Goal: Task Accomplishment & Management: Manage account settings

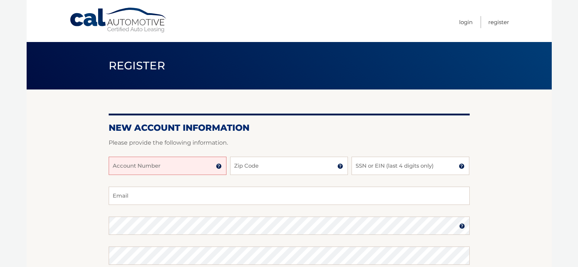
click at [143, 159] on input "Account Number" at bounding box center [168, 165] width 118 height 18
type input "44456001522"
click at [253, 173] on input "Zip Code" at bounding box center [289, 165] width 118 height 18
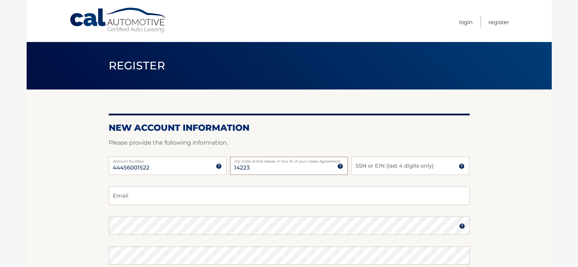
type input "14223"
click at [370, 167] on input "SSN or EIN (last 4 digits only)" at bounding box center [411, 165] width 118 height 18
type input "9186"
click at [152, 194] on input "Email" at bounding box center [289, 195] width 361 height 18
type input "luanneca@gmail.com"
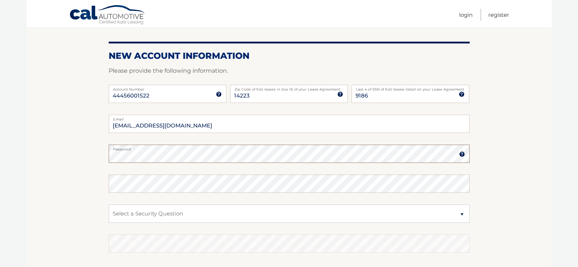
scroll to position [73, 0]
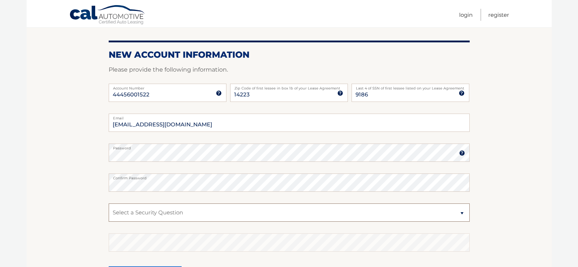
click at [155, 207] on select "Select a Security Question What was the name of your elementary school? What is…" at bounding box center [289, 212] width 361 height 18
select select "2"
click at [109, 203] on select "Select a Security Question What was the name of your elementary school? What is…" at bounding box center [289, 212] width 361 height 18
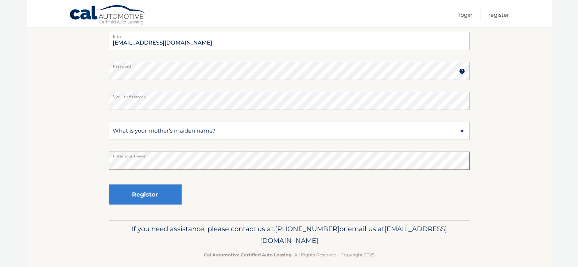
scroll to position [163, 0]
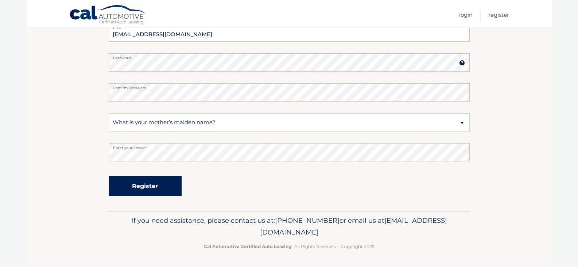
click at [142, 184] on button "Register" at bounding box center [145, 186] width 73 height 20
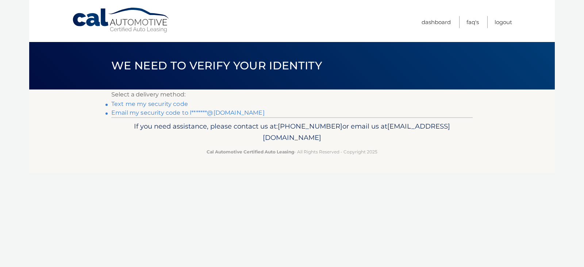
click at [222, 84] on header "We need to verify your identity" at bounding box center [291, 65] width 361 height 47
click at [154, 104] on link "Text me my security code" at bounding box center [149, 103] width 77 height 7
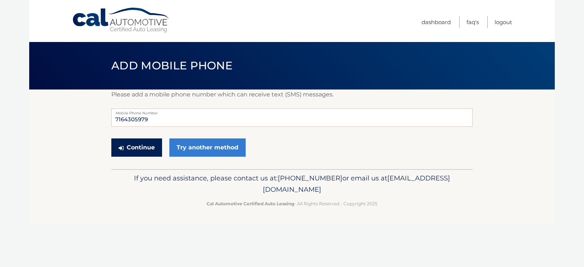
click at [139, 148] on button "Continue" at bounding box center [136, 147] width 51 height 18
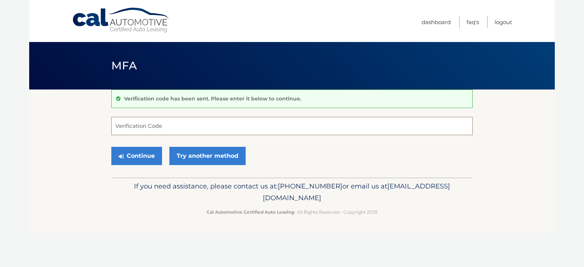
click at [154, 124] on input "Verification Code" at bounding box center [291, 126] width 361 height 18
type input "684938"
click at [138, 157] on button "Continue" at bounding box center [136, 156] width 51 height 18
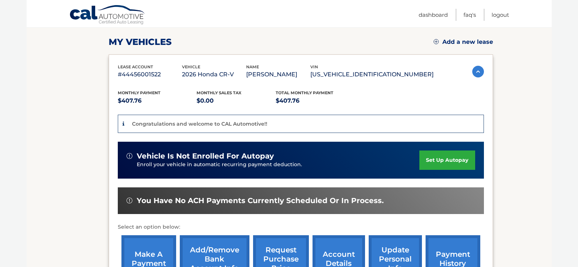
scroll to position [109, 0]
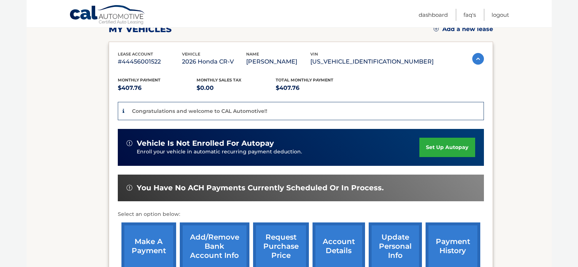
click at [439, 148] on link "set up autopay" at bounding box center [446, 146] width 55 height 19
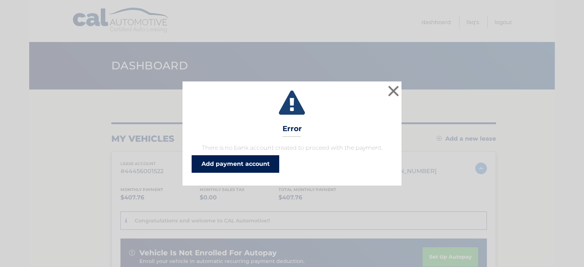
click at [243, 166] on link "Add payment account" at bounding box center [235, 164] width 88 height 18
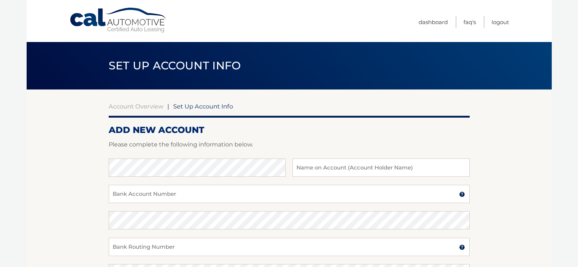
scroll to position [36, 0]
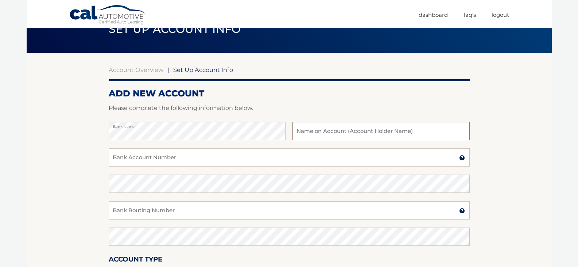
click at [323, 136] on input "text" at bounding box center [381, 131] width 177 height 18
type input "[PERSON_NAME]"
click at [172, 157] on input "Bank Account Number" at bounding box center [289, 157] width 361 height 18
type input "4005692183"
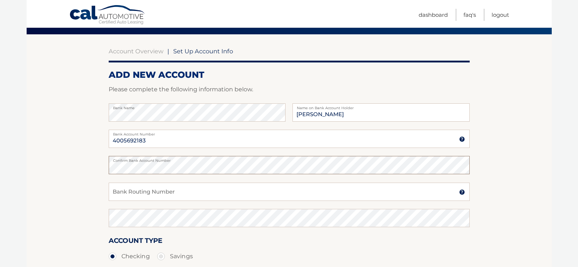
scroll to position [73, 0]
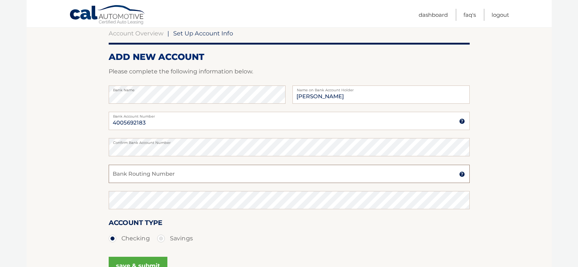
click at [185, 176] on input "Bank Routing Number" at bounding box center [289, 173] width 361 height 18
drag, startPoint x: 147, startPoint y: 178, endPoint x: 95, endPoint y: 168, distance: 52.7
click at [95, 168] on section "Account Overview | Set Up Account Info ADD NEW ACCOUNT Please complete the foll…" at bounding box center [289, 155] width 525 height 278
type input "021313103"
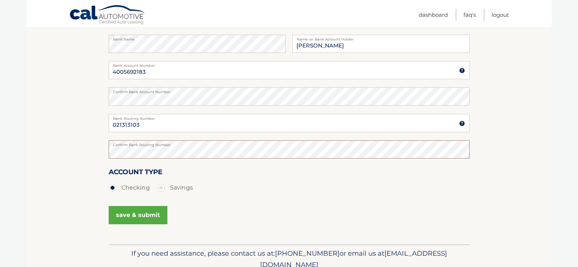
scroll to position [146, 0]
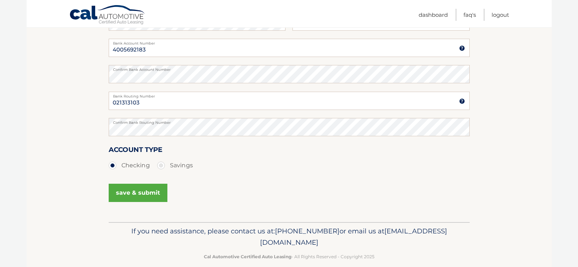
click at [146, 195] on button "save & submit" at bounding box center [138, 192] width 59 height 18
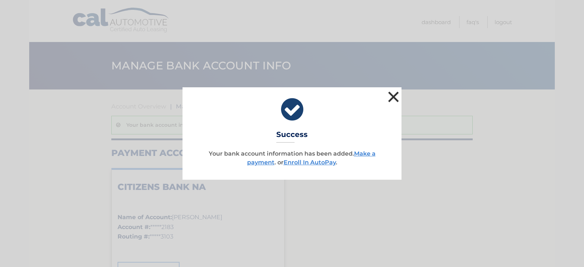
click at [394, 96] on button "×" at bounding box center [393, 96] width 15 height 15
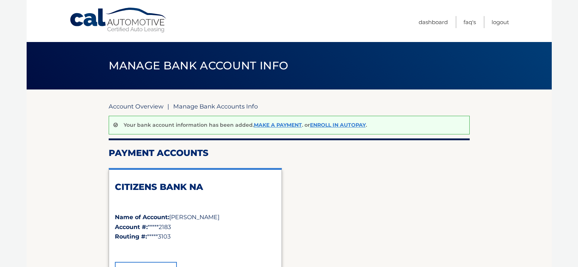
click at [137, 105] on link "Account Overview" at bounding box center [136, 105] width 55 height 7
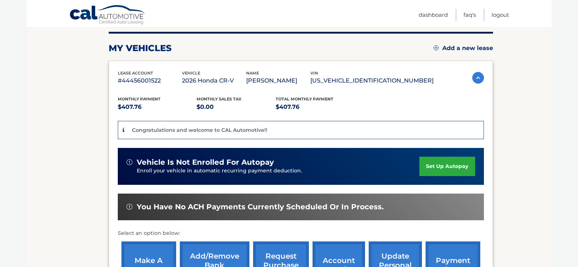
scroll to position [57, 0]
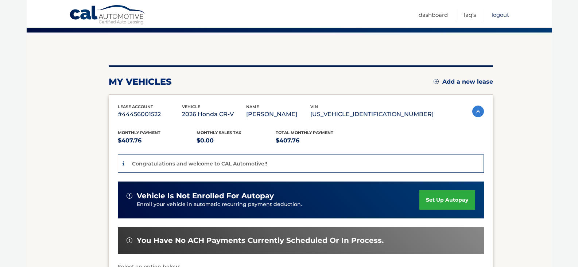
click at [503, 13] on link "Logout" at bounding box center [501, 15] width 18 height 12
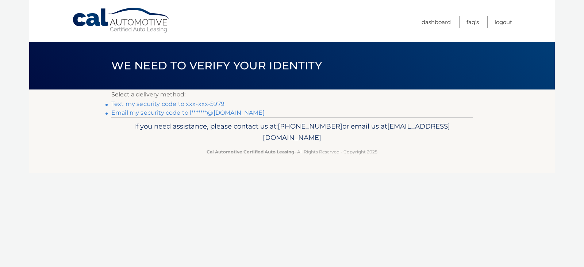
click at [140, 104] on link "Text my security code to xxx-xxx-5979" at bounding box center [167, 103] width 113 height 7
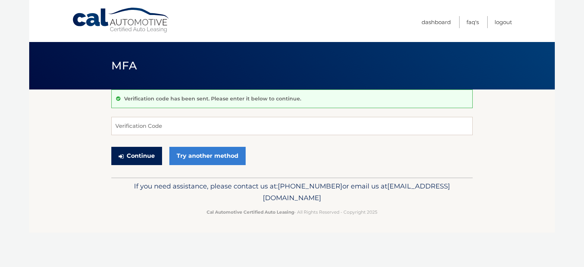
click at [156, 159] on button "Continue" at bounding box center [136, 156] width 51 height 18
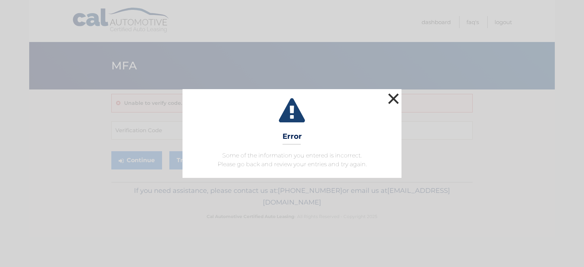
click at [395, 98] on button "×" at bounding box center [393, 98] width 15 height 15
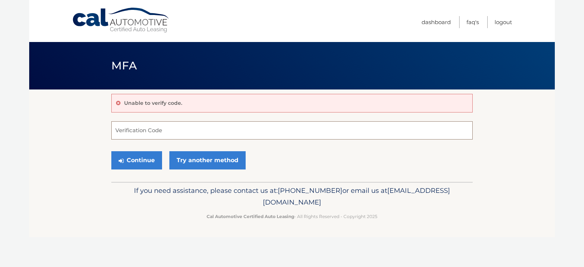
click at [159, 131] on input "Verification Code" at bounding box center [291, 130] width 361 height 18
type input "845123"
click at [142, 163] on button "Continue" at bounding box center [136, 160] width 51 height 18
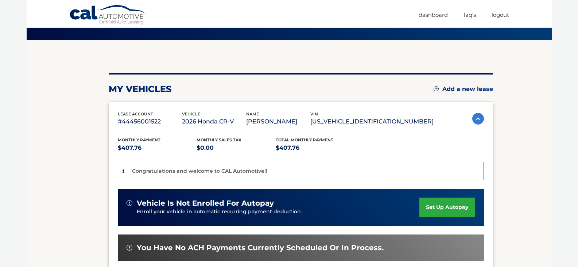
scroll to position [73, 0]
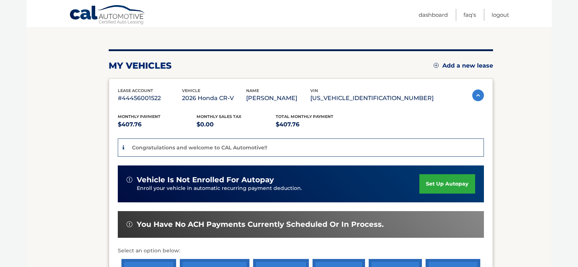
click at [446, 187] on link "set up autopay" at bounding box center [446, 183] width 55 height 19
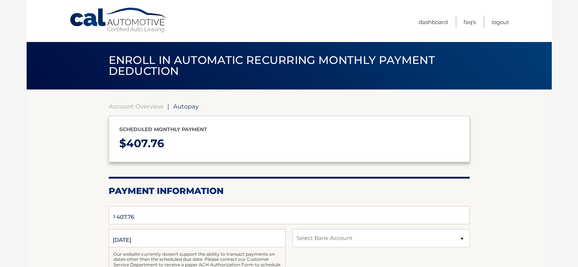
select select "MjQ2NzJhYWYtM2Y4Mi00MGQ1LTg1MjUtOGU5NThmYzFmNDVm"
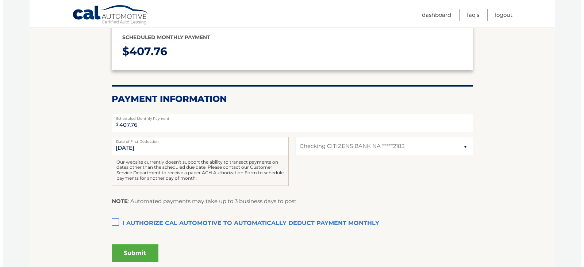
scroll to position [109, 0]
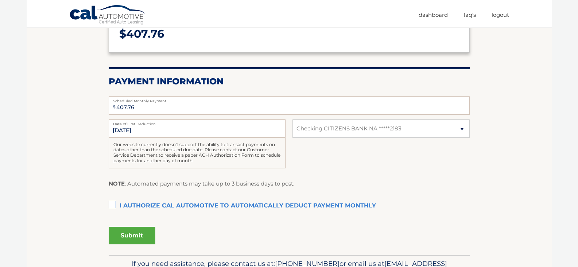
click at [113, 201] on label "I authorize cal automotive to automatically deduct payment monthly This checkbo…" at bounding box center [289, 205] width 361 height 15
click at [0, 0] on input "I authorize cal automotive to automatically deduct payment monthly This checkbo…" at bounding box center [0, 0] width 0 height 0
click at [132, 237] on button "Submit" at bounding box center [132, 235] width 47 height 18
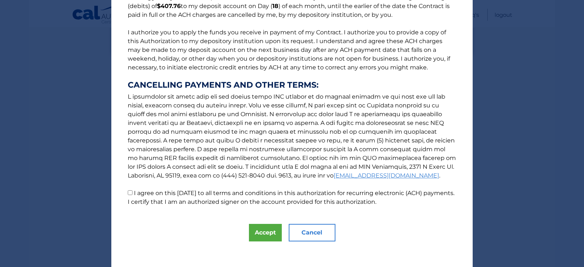
scroll to position [78, 0]
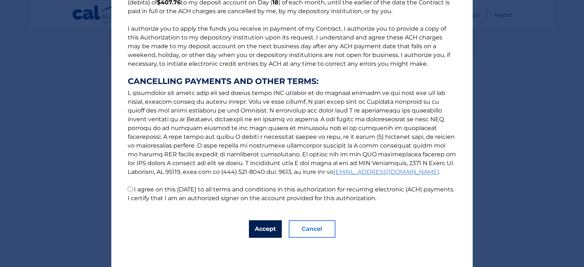
click at [266, 227] on button "Accept" at bounding box center [265, 229] width 33 height 18
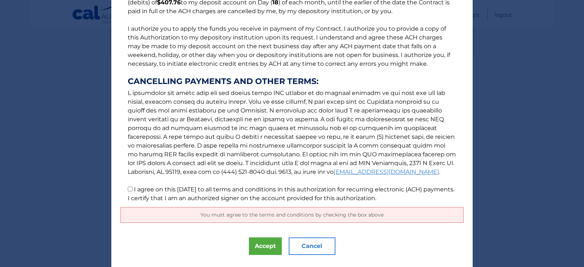
click at [128, 189] on input "I agree on this 09/04/2025 to all terms and conditions in this authorization fo…" at bounding box center [130, 188] width 5 height 5
checkbox input "true"
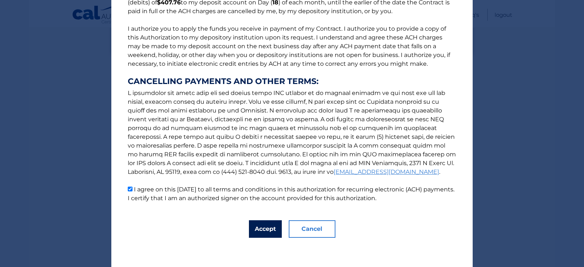
click at [262, 225] on button "Accept" at bounding box center [265, 229] width 33 height 18
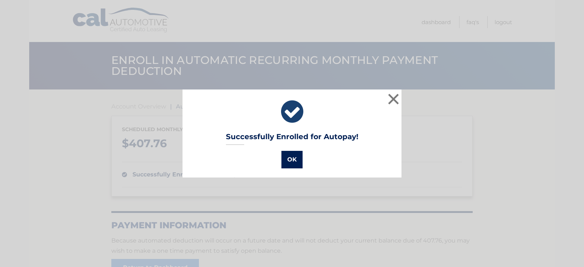
click at [286, 166] on button "OK" at bounding box center [291, 160] width 21 height 18
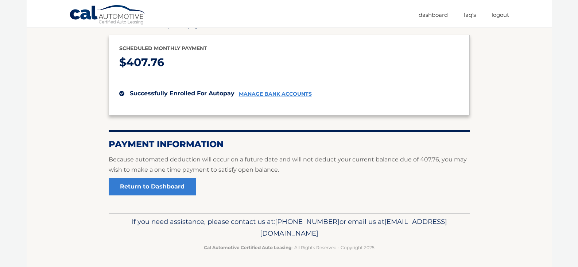
scroll to position [82, 0]
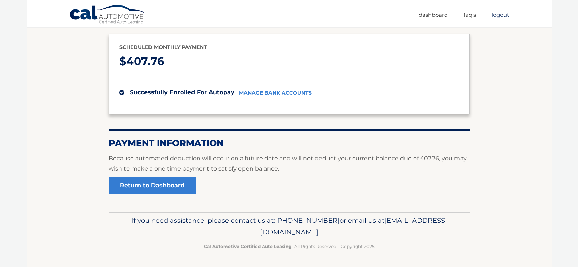
click at [503, 15] on link "Logout" at bounding box center [501, 15] width 18 height 12
